Goal: Information Seeking & Learning: Learn about a topic

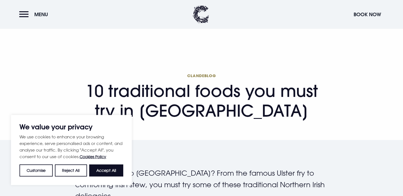
scroll to position [290, 0]
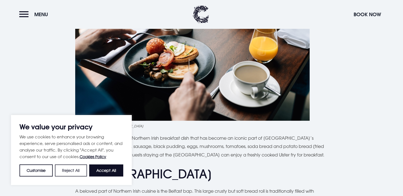
click at [69, 173] on button "Reject All" at bounding box center [71, 170] width 32 height 12
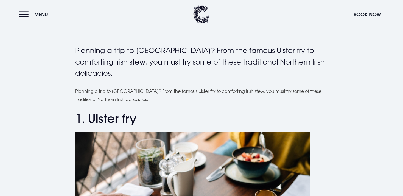
scroll to position [87, 0]
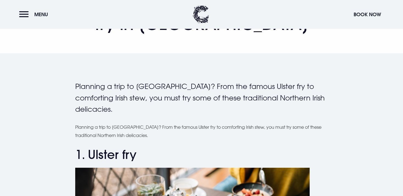
drag, startPoint x: 221, startPoint y: 165, endPoint x: 51, endPoint y: 150, distance: 171.2
copy div "5. Loremi dol Sitame con adipiscin el Seddoeiusm Tempo Inc Utlabo etd ma a enim…"
drag, startPoint x: 86, startPoint y: 148, endPoint x: 92, endPoint y: 144, distance: 6.6
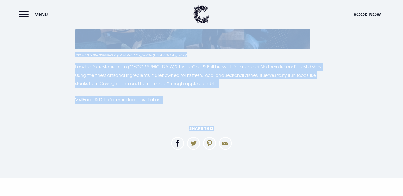
scroll to position [1739, 0]
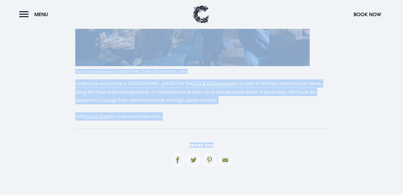
drag, startPoint x: 74, startPoint y: 83, endPoint x: 222, endPoint y: 114, distance: 151.1
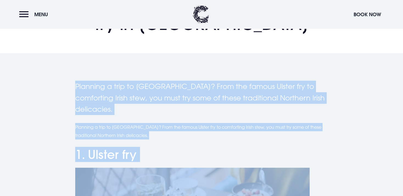
scroll to position [203, 0]
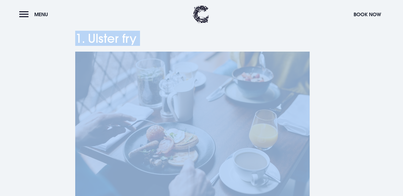
click at [324, 88] on figure "Ulster fry breakfast at [GEOGRAPHIC_DATA]" at bounding box center [201, 134] width 253 height 164
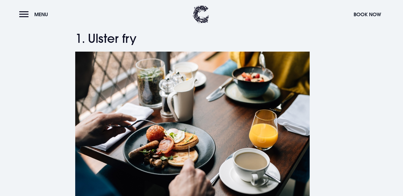
click at [243, 89] on img at bounding box center [192, 130] width 234 height 156
click at [239, 16] on header "Menu Book Now" at bounding box center [201, 14] width 403 height 29
